Goal: Information Seeking & Learning: Understand process/instructions

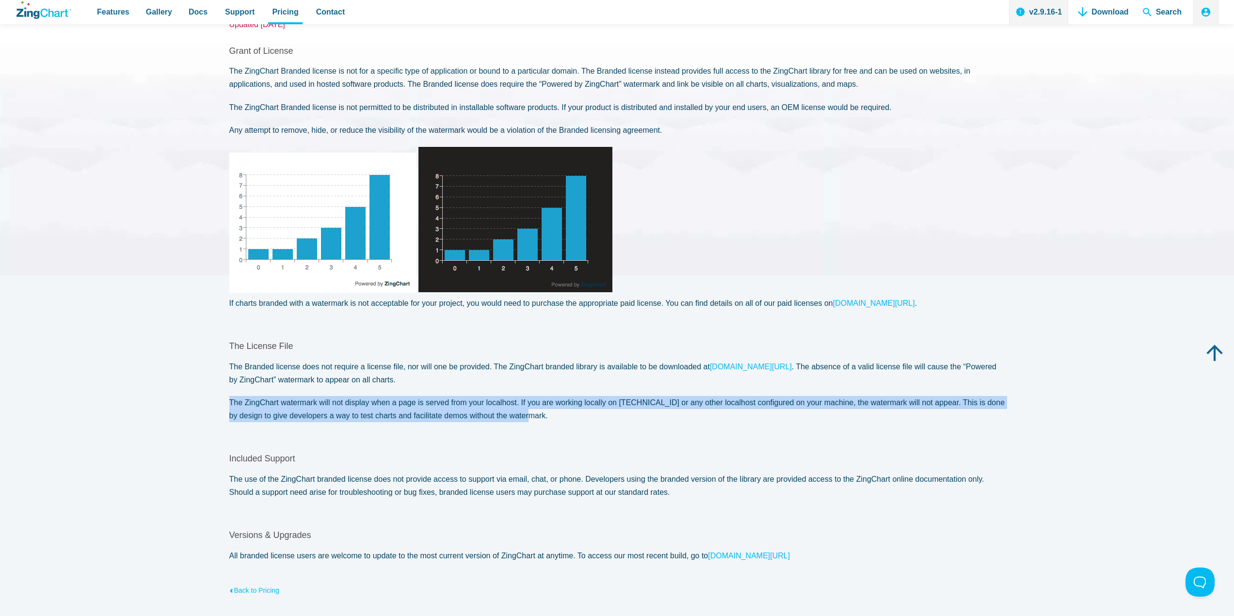
drag, startPoint x: 503, startPoint y: 416, endPoint x: 230, endPoint y: 405, distance: 273.2
click at [230, 405] on p "The ZingChart watermark will not display when a page is served from your localh…" at bounding box center [617, 409] width 776 height 26
click at [621, 425] on article "ZingChart Branded License Updated August 30, 2016 Grant of License The ZingChar…" at bounding box center [617, 294] width 776 height 605
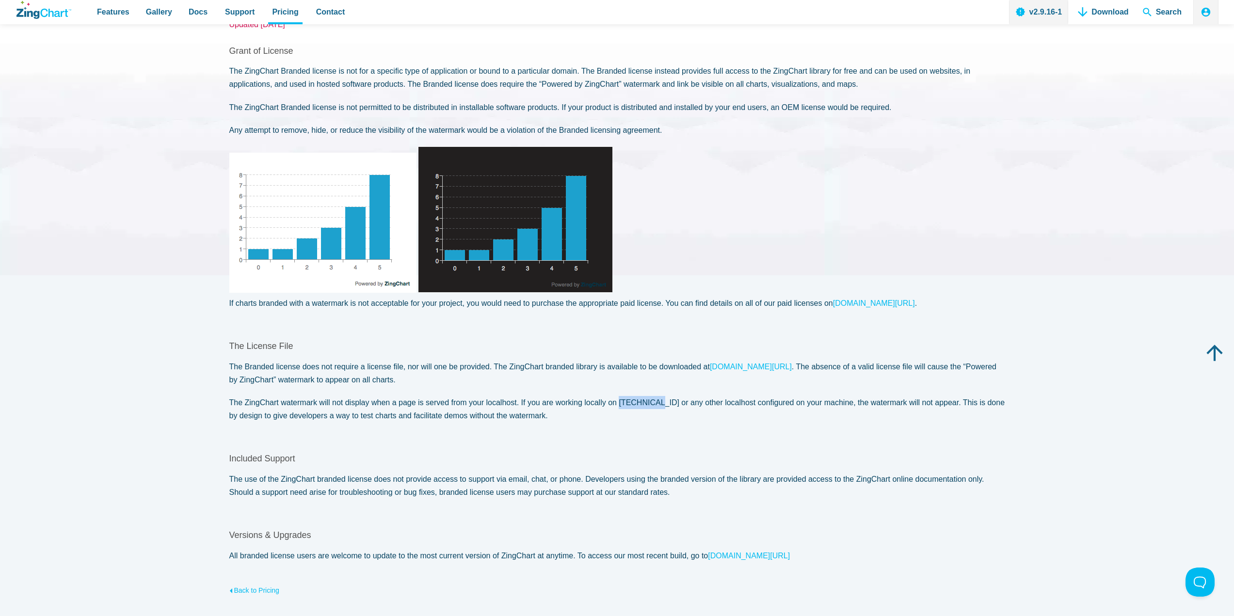
drag, startPoint x: 617, startPoint y: 402, endPoint x: 652, endPoint y: 408, distance: 35.1
click at [652, 408] on p "The ZingChart watermark will not display when a page is served from your localh…" at bounding box center [617, 409] width 776 height 26
click at [651, 417] on p "The ZingChart watermark will not display when a page is served from your localh…" at bounding box center [617, 409] width 776 height 26
click at [552, 415] on p "The ZingChart watermark will not display when a page is served from your localh…" at bounding box center [617, 409] width 776 height 26
